Goal: Task Accomplishment & Management: Use online tool/utility

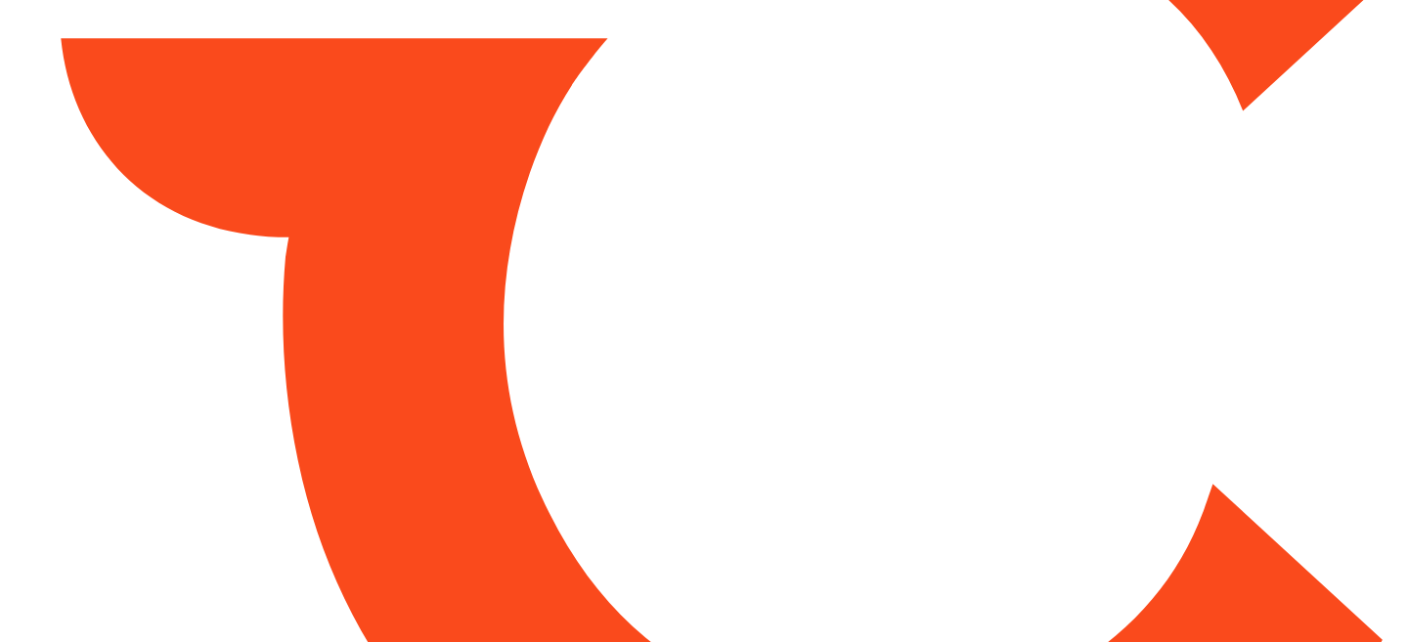
type input "*******"
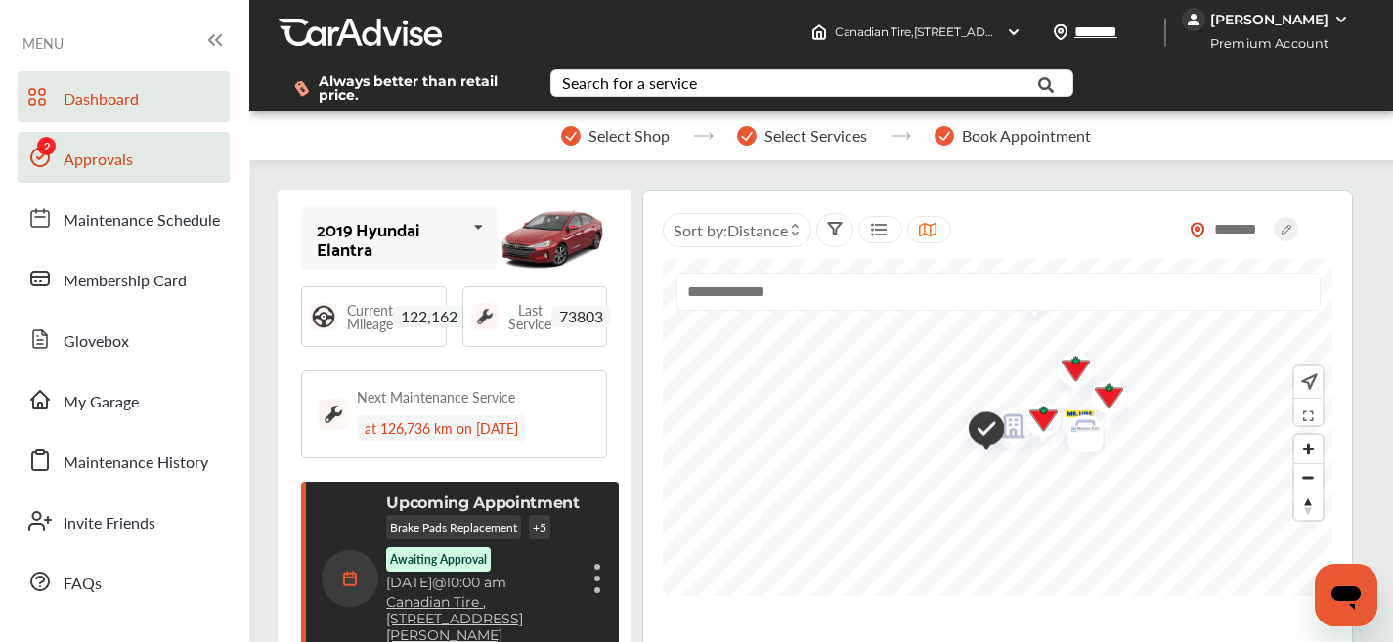
click at [159, 138] on link "Approvals" at bounding box center [124, 157] width 212 height 51
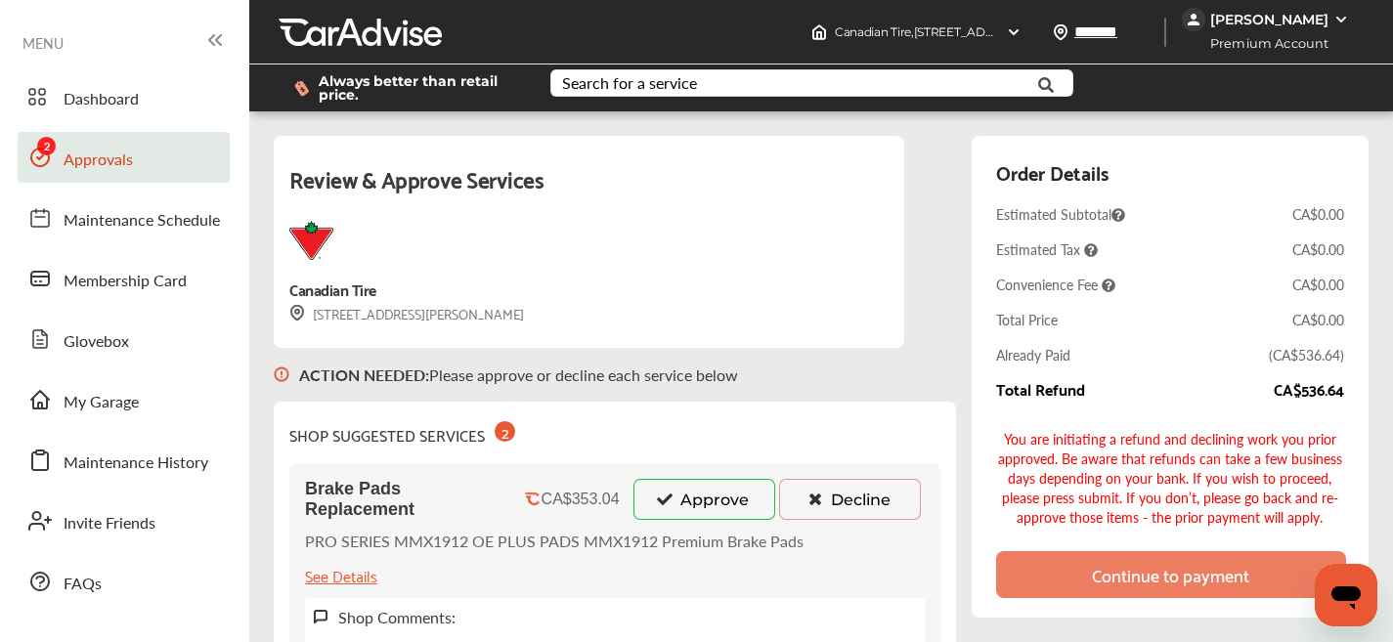
click at [684, 518] on button "Approve" at bounding box center [705, 499] width 142 height 41
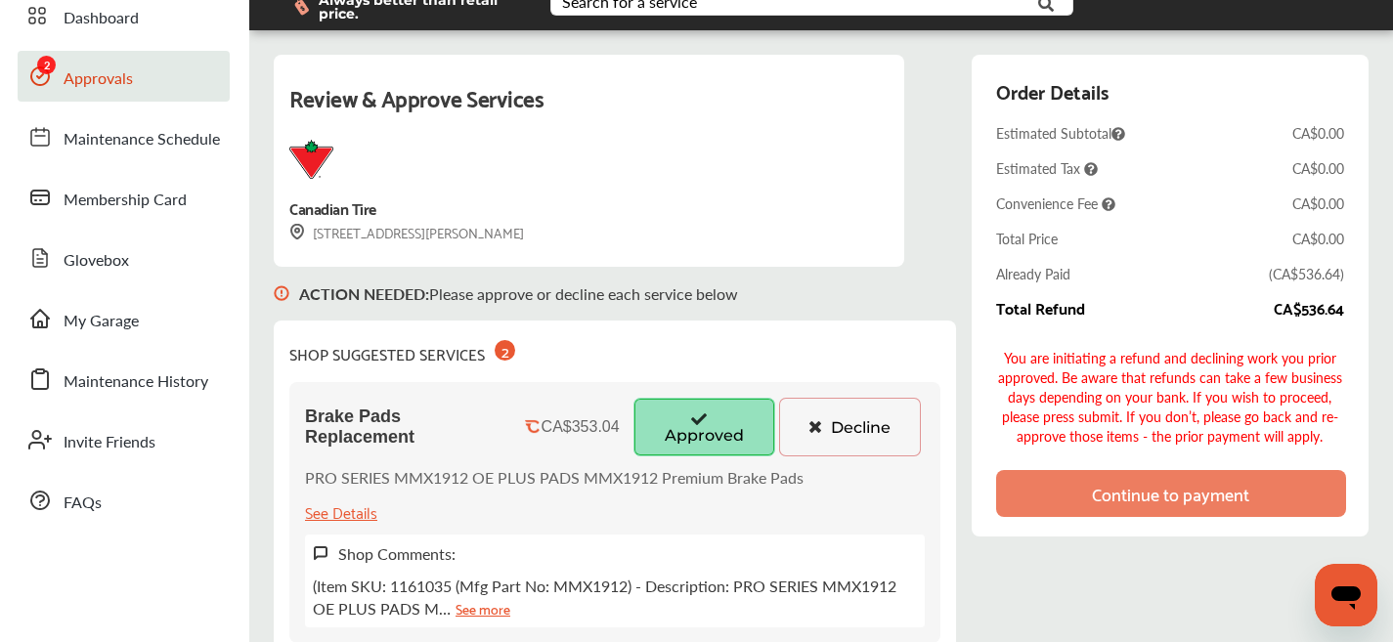
scroll to position [275, 0]
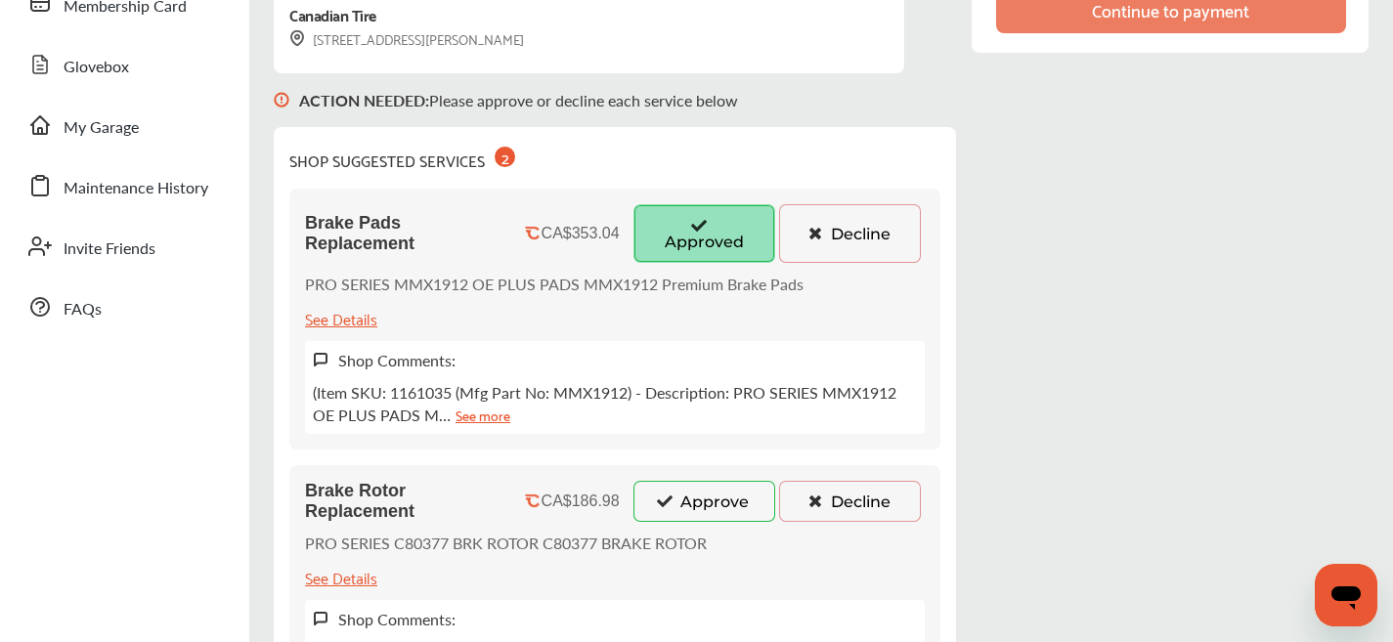
click at [699, 510] on button "Approve" at bounding box center [705, 501] width 142 height 41
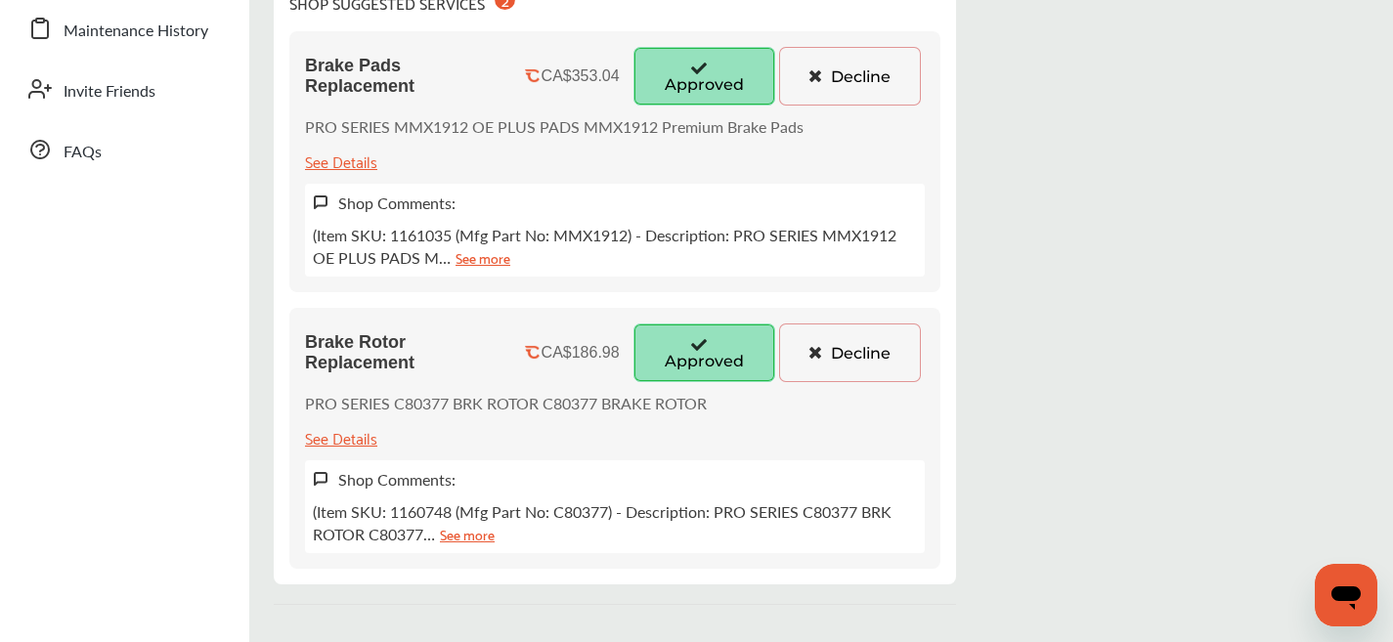
scroll to position [215, 0]
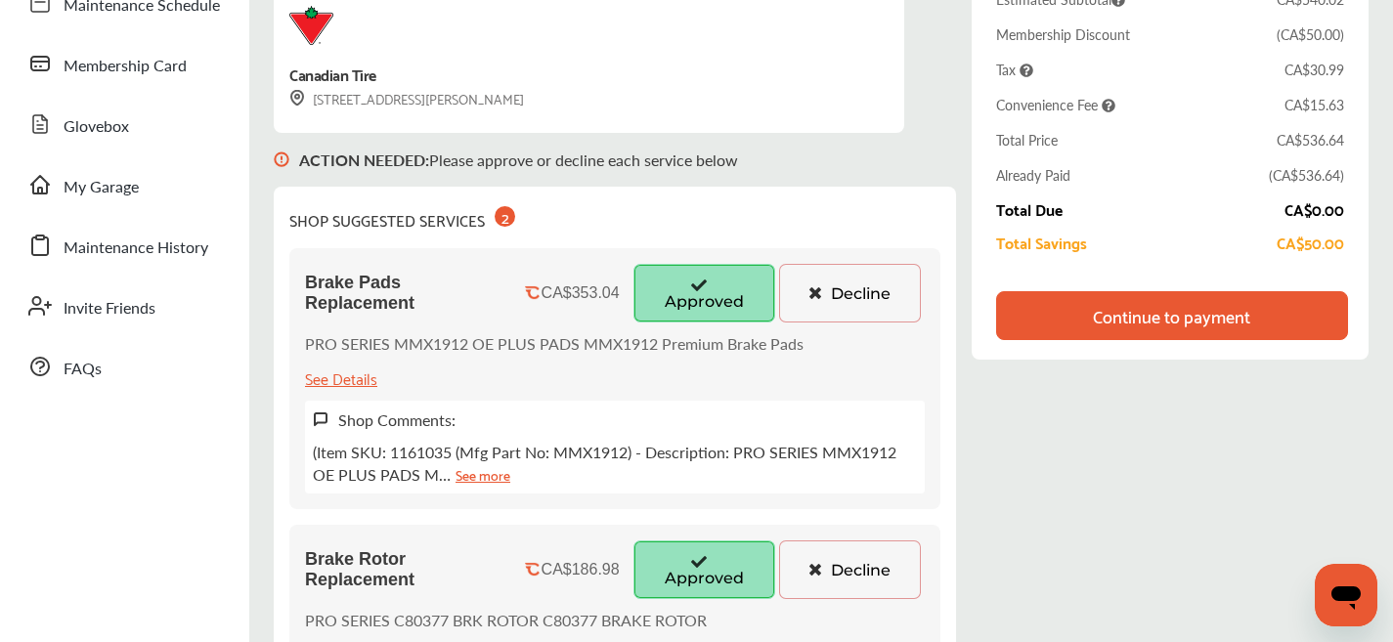
click at [1033, 329] on div "Continue to payment" at bounding box center [1172, 315] width 352 height 49
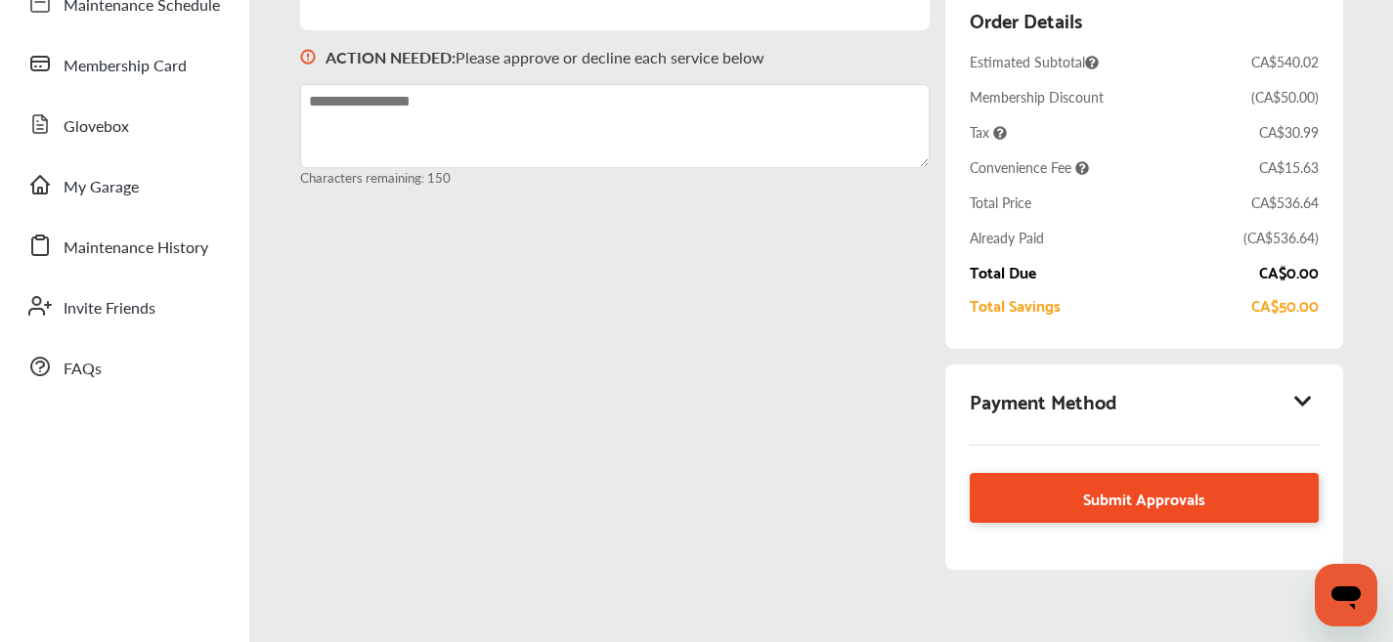
click at [1116, 505] on span "Submit Approvals" at bounding box center [1144, 498] width 122 height 26
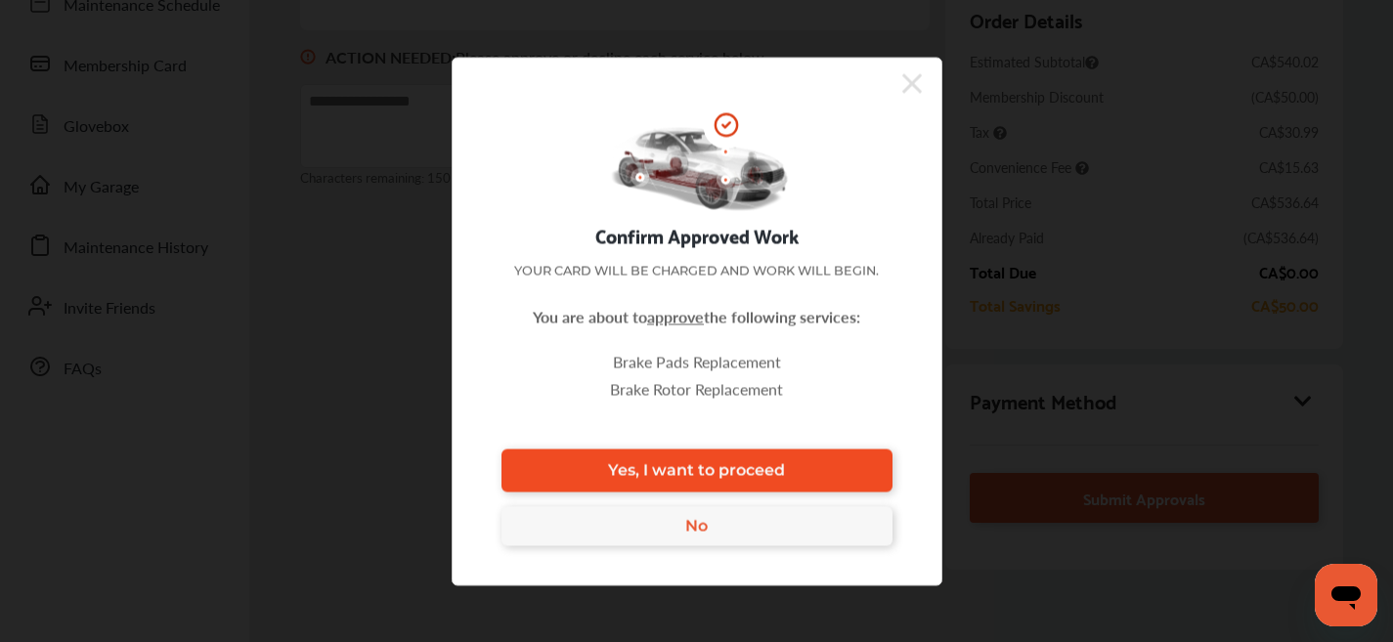
click at [845, 462] on link "Yes, I want to proceed" at bounding box center [697, 470] width 391 height 43
